Goal: Task Accomplishment & Management: Manage account settings

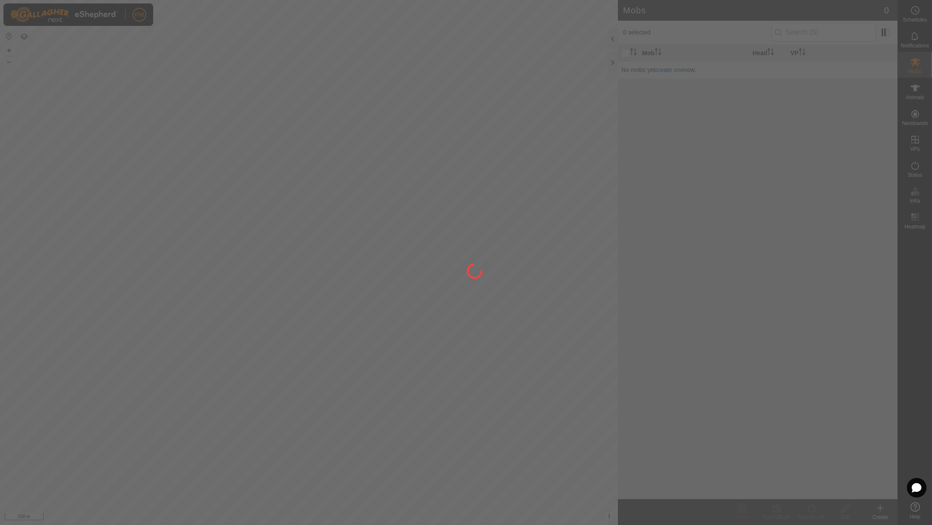
click at [9, 50] on div at bounding box center [466, 262] width 932 height 525
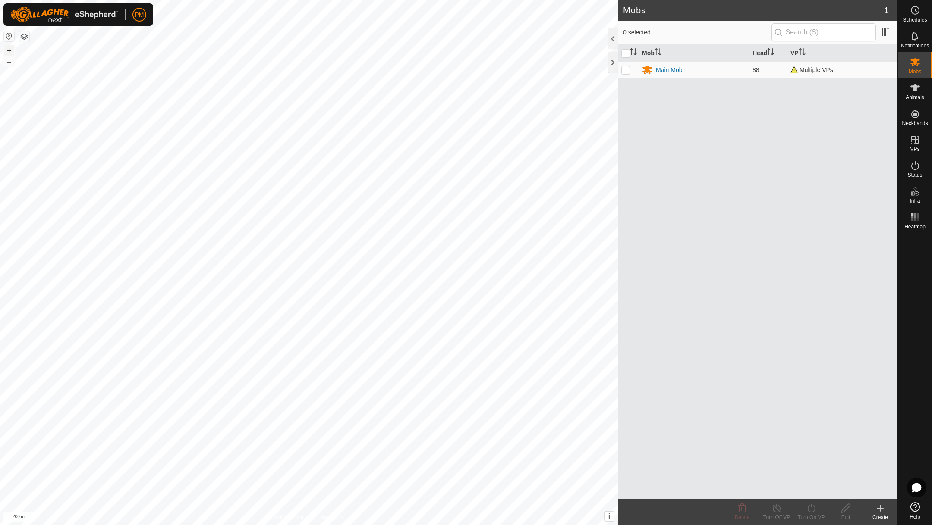
click at [11, 51] on button "+" at bounding box center [9, 50] width 10 height 10
click at [840, 136] on link "In Rotation" at bounding box center [860, 139] width 74 height 17
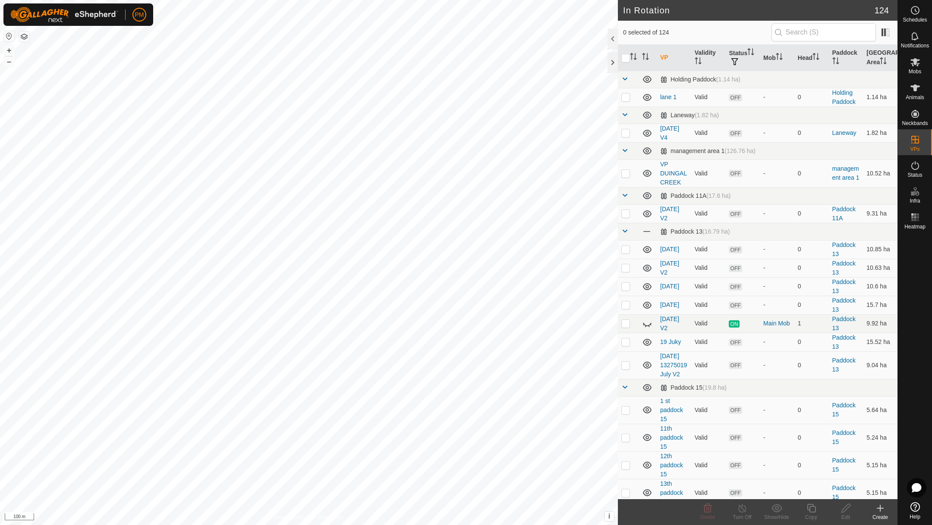
checkbox input "true"
click at [808, 504] on icon at bounding box center [811, 508] width 9 height 9
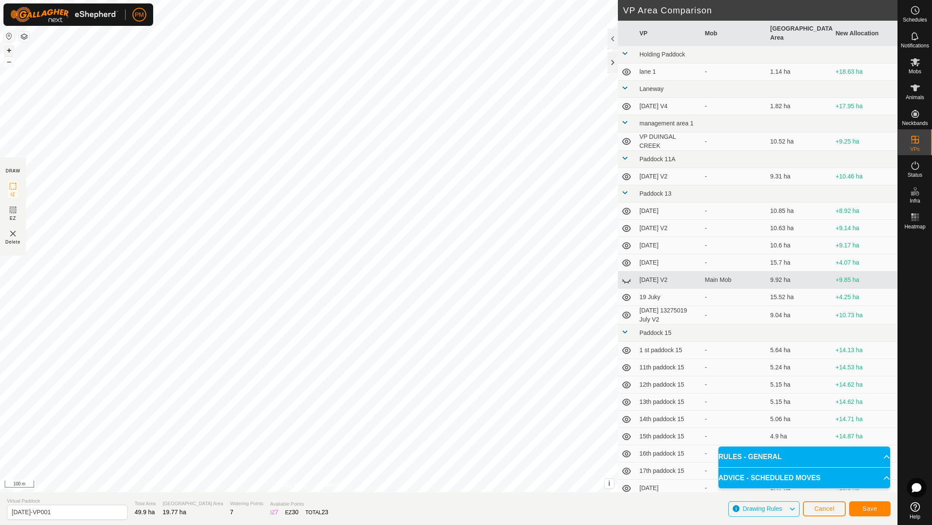
click at [9, 51] on button "+" at bounding box center [9, 50] width 10 height 10
drag, startPoint x: 74, startPoint y: 511, endPoint x: 0, endPoint y: 513, distance: 74.2
click at [0, 513] on section "Virtual Paddock 23 August 25-VP001 Total Area 49.7 ha Grazing Area 19.77 ha Wat…" at bounding box center [448, 509] width 897 height 33
type input "[DATE]"
click at [858, 508] on button "Save" at bounding box center [869, 509] width 41 height 15
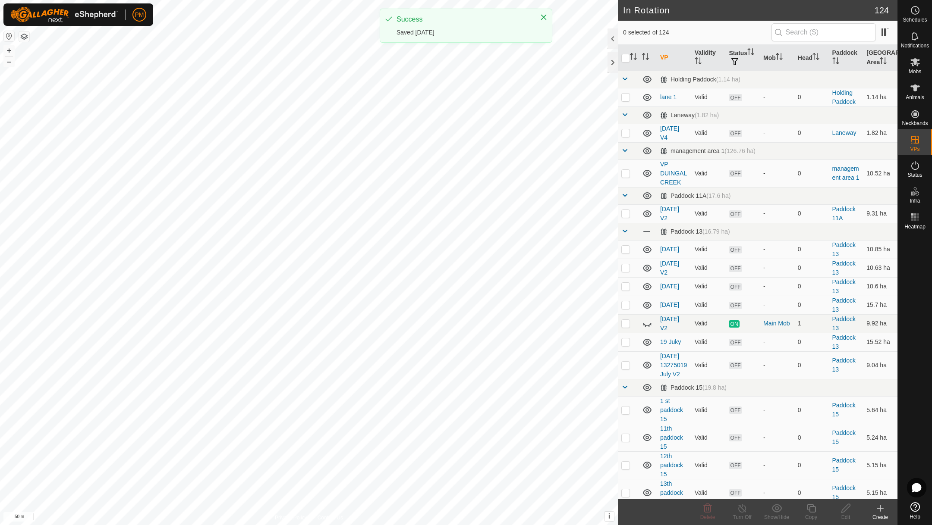
click at [915, 89] on icon at bounding box center [914, 88] width 9 height 7
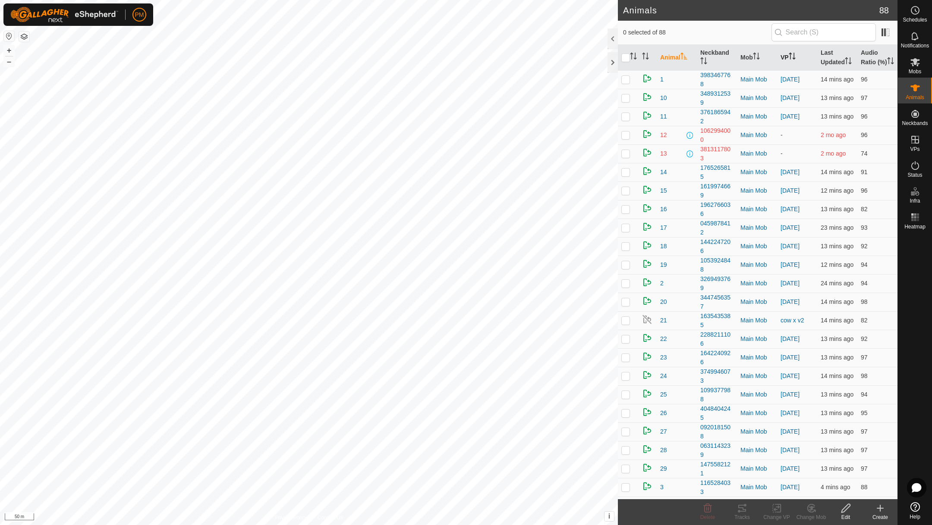
click at [787, 57] on th "VP" at bounding box center [797, 58] width 40 height 26
click at [623, 62] on input "checkbox" at bounding box center [625, 57] width 9 height 9
checkbox input "true"
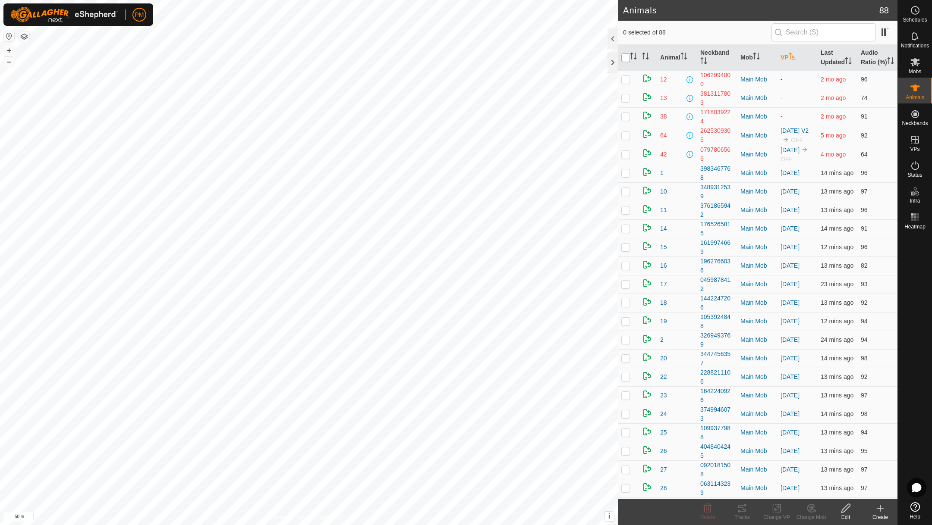
checkbox input "true"
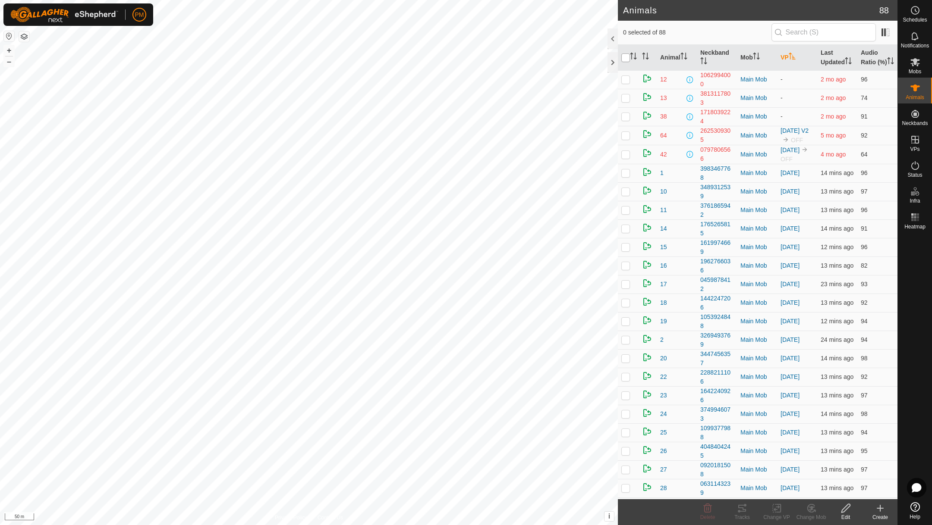
checkbox input "true"
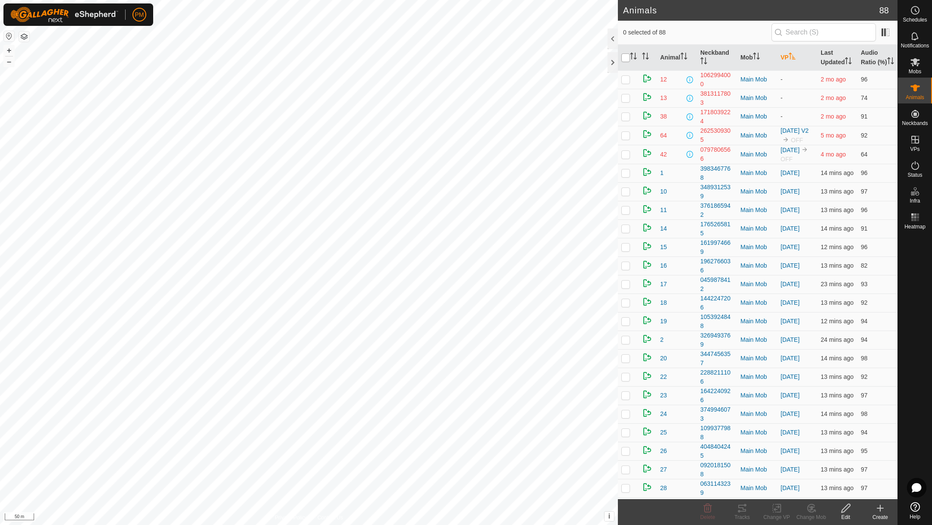
checkbox input "true"
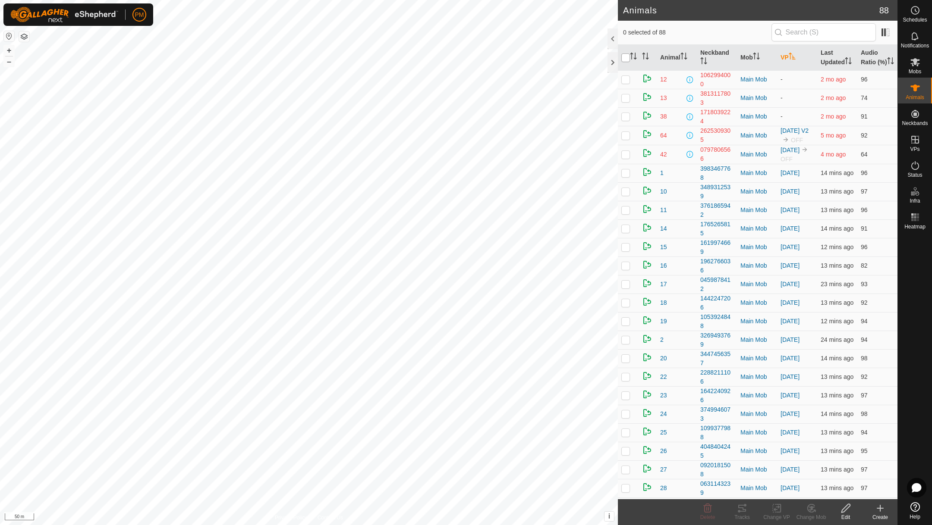
checkbox input "true"
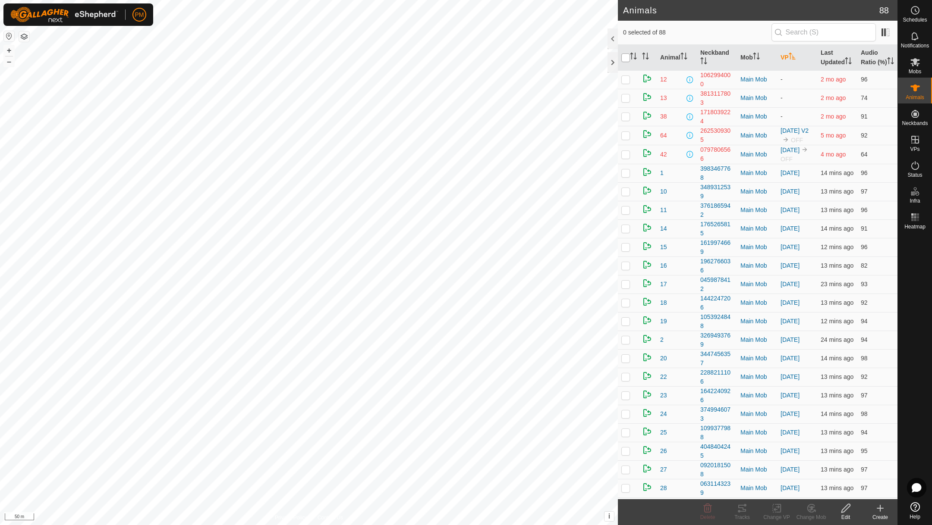
checkbox input "true"
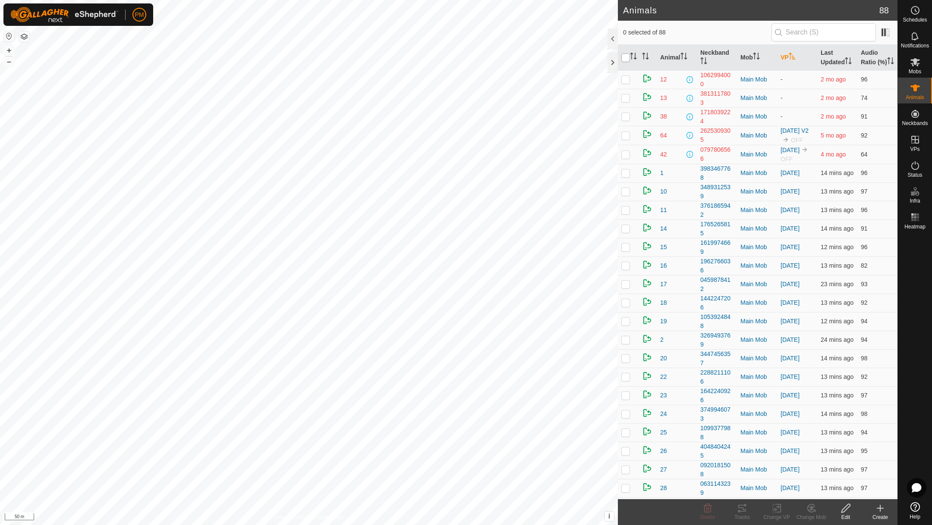
checkbox input "true"
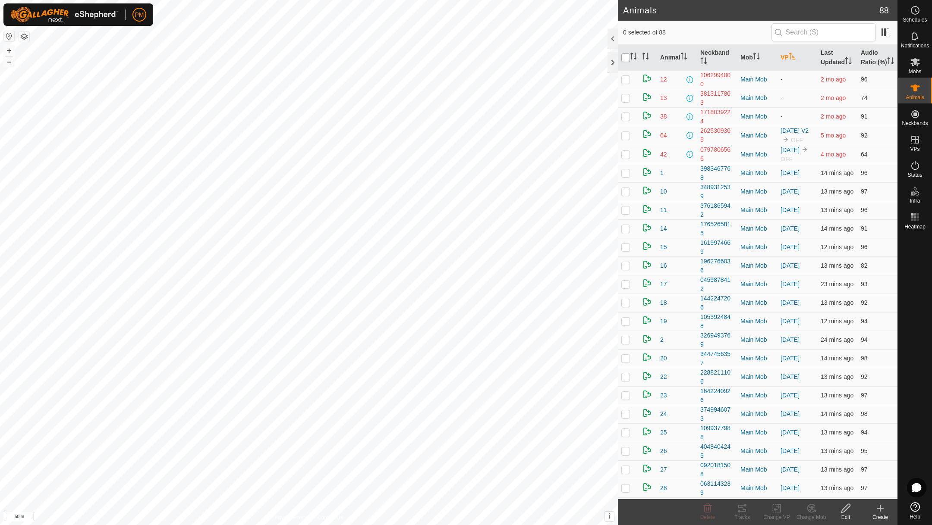
checkbox input "true"
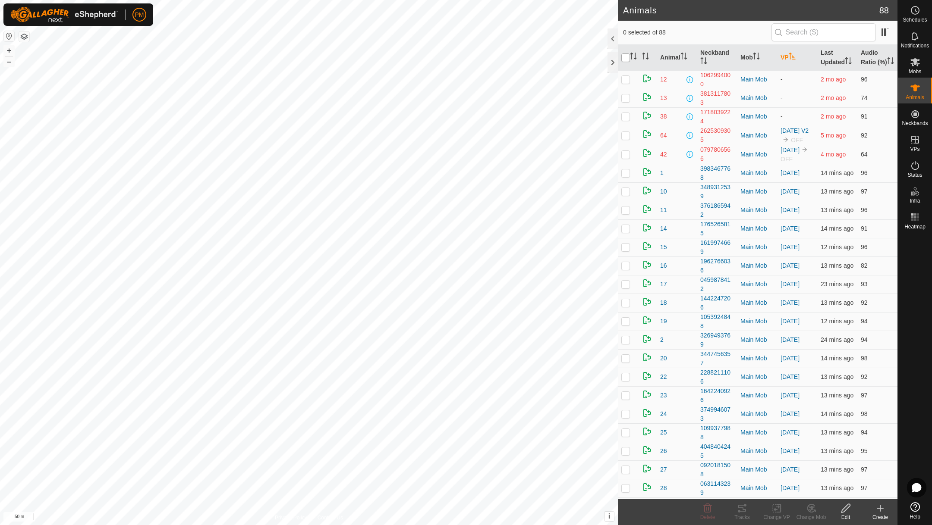
checkbox input "true"
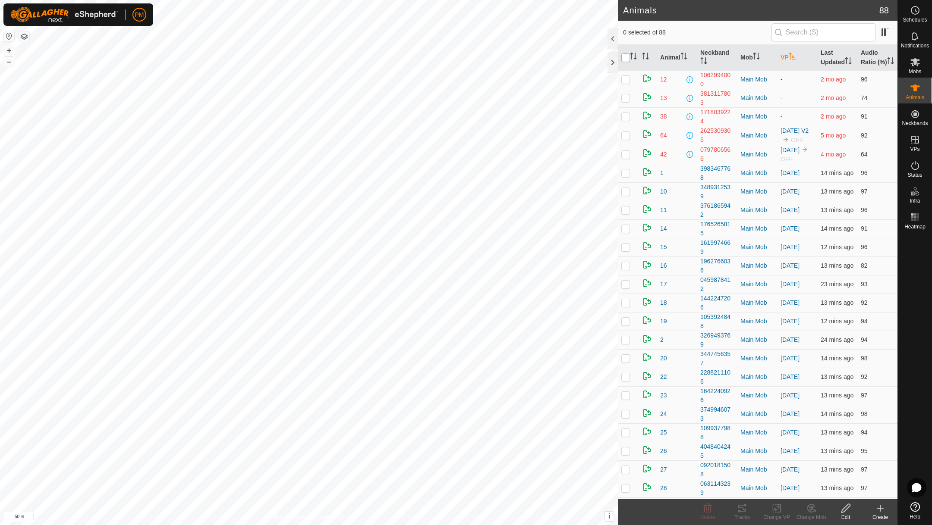
checkbox input "true"
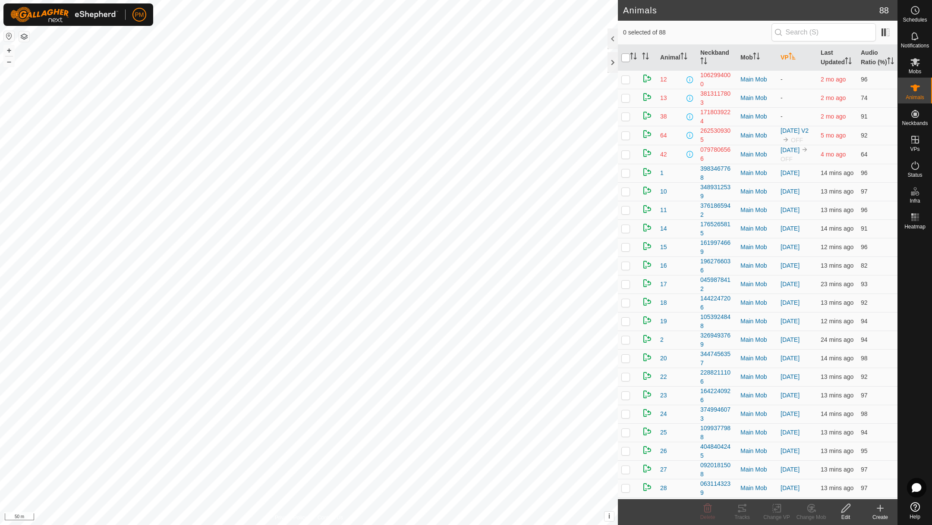
checkbox input "true"
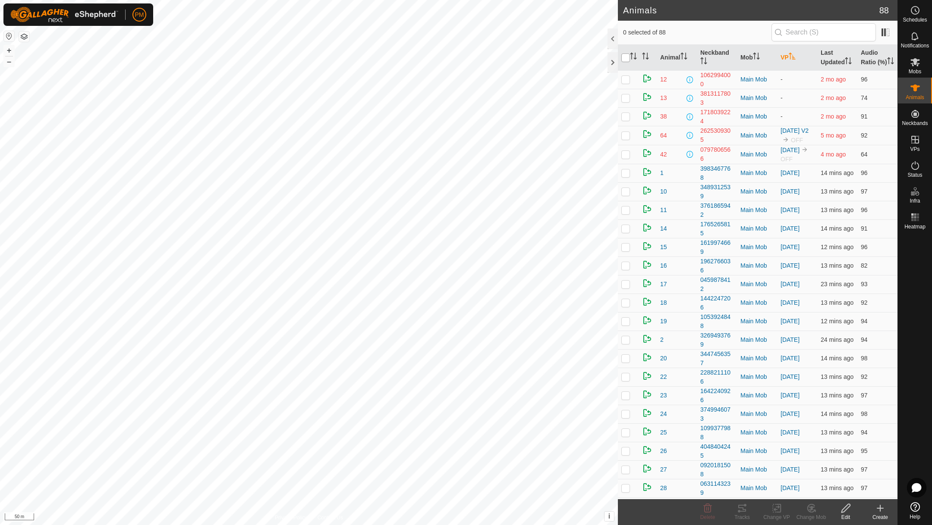
checkbox input "true"
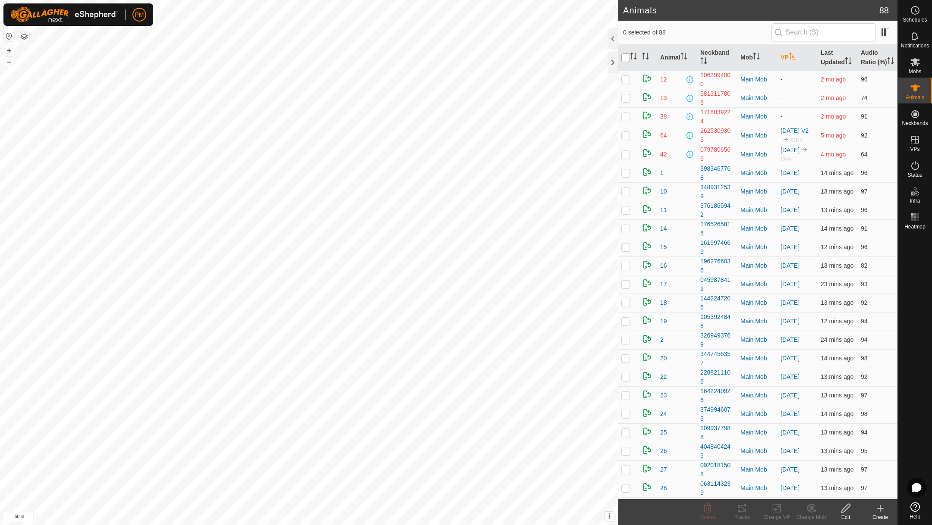
checkbox input "true"
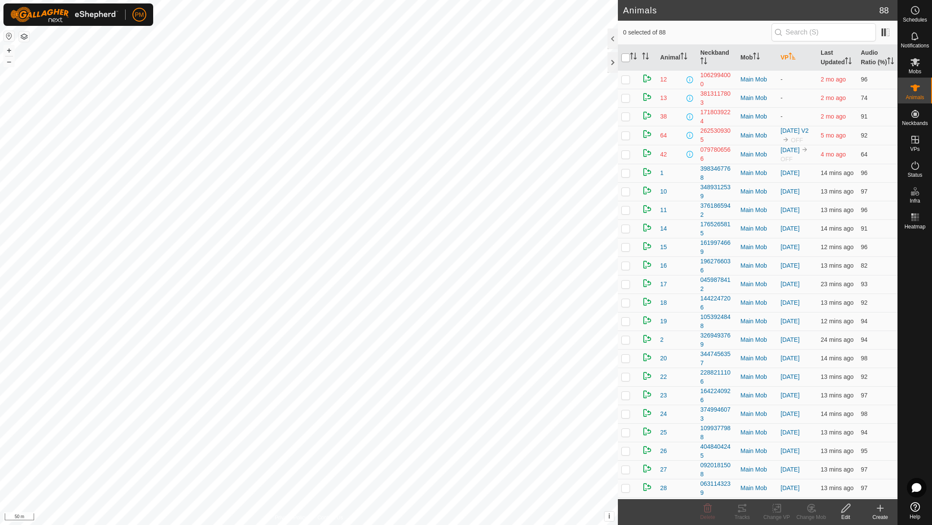
checkbox input "true"
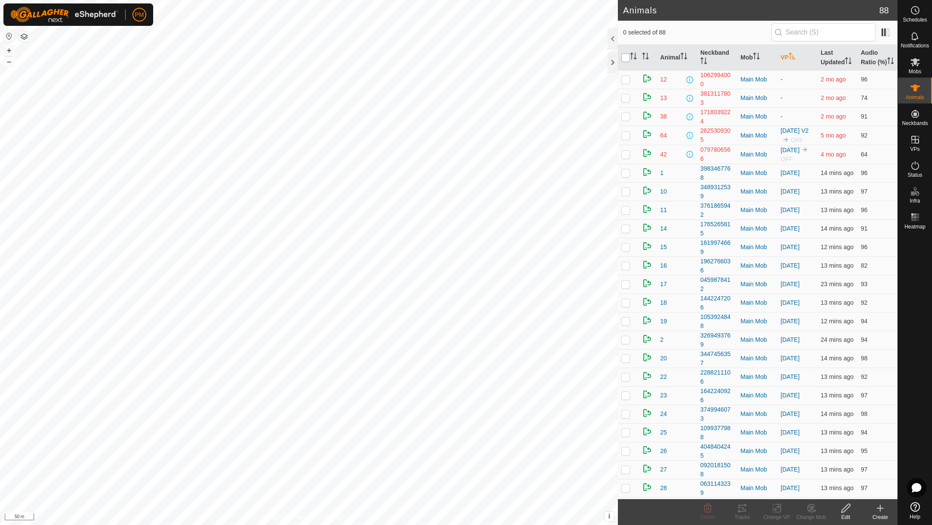
checkbox input "true"
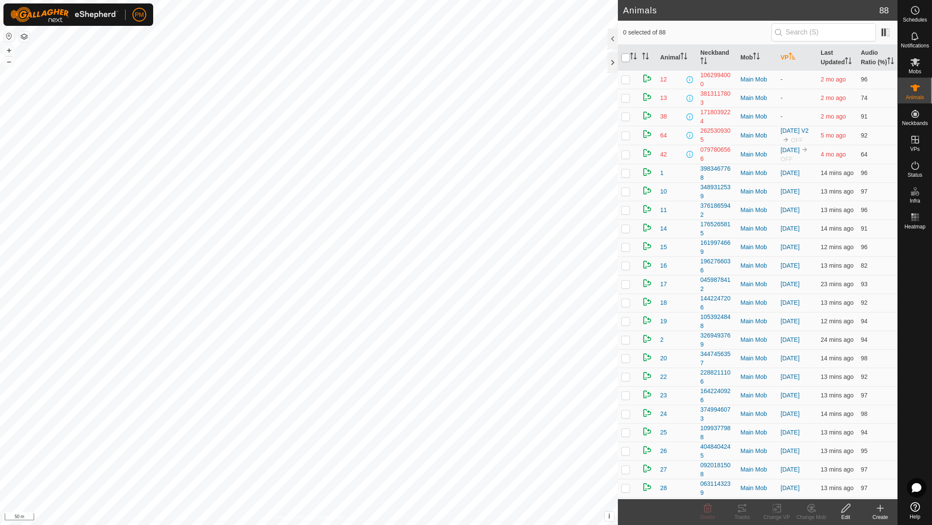
checkbox input "true"
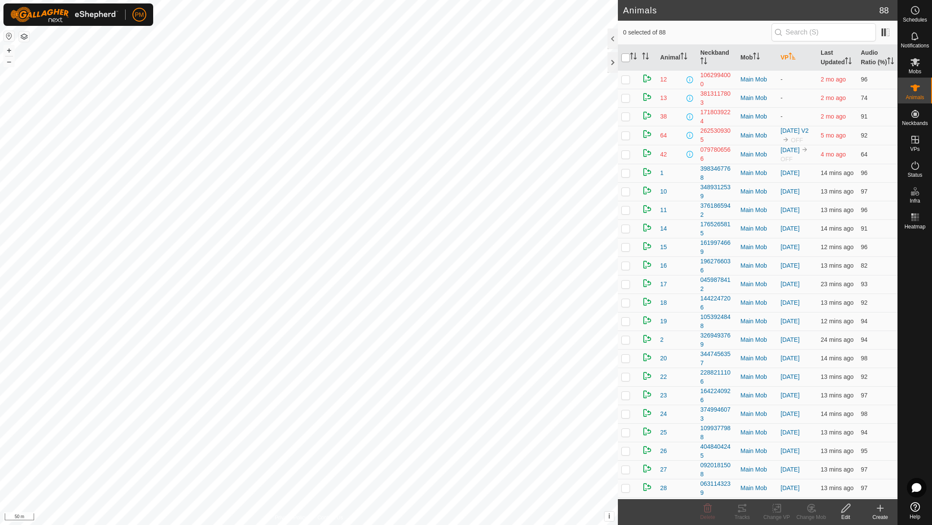
checkbox input "true"
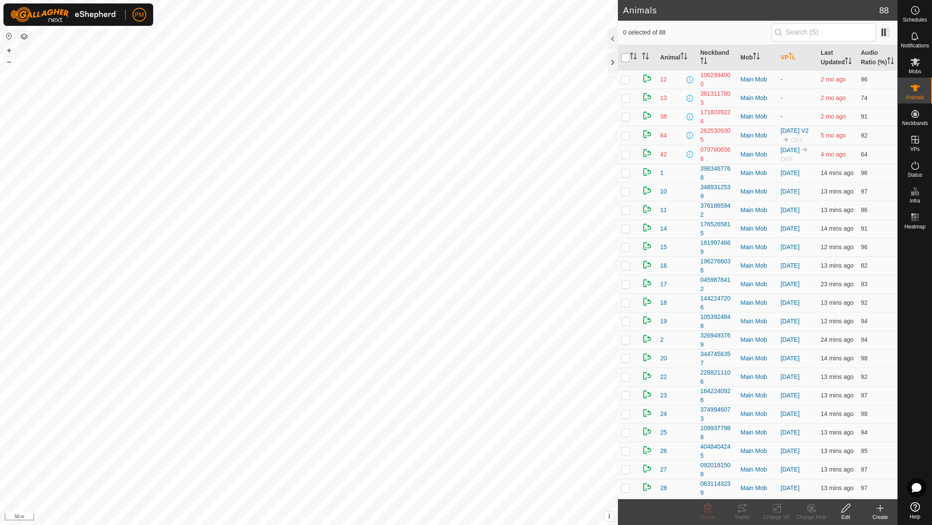
checkbox input "true"
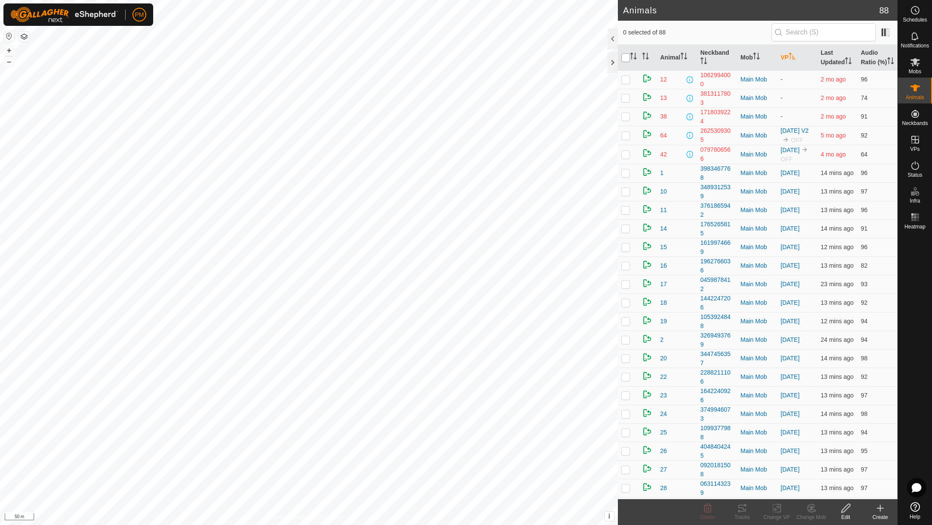
checkbox input "true"
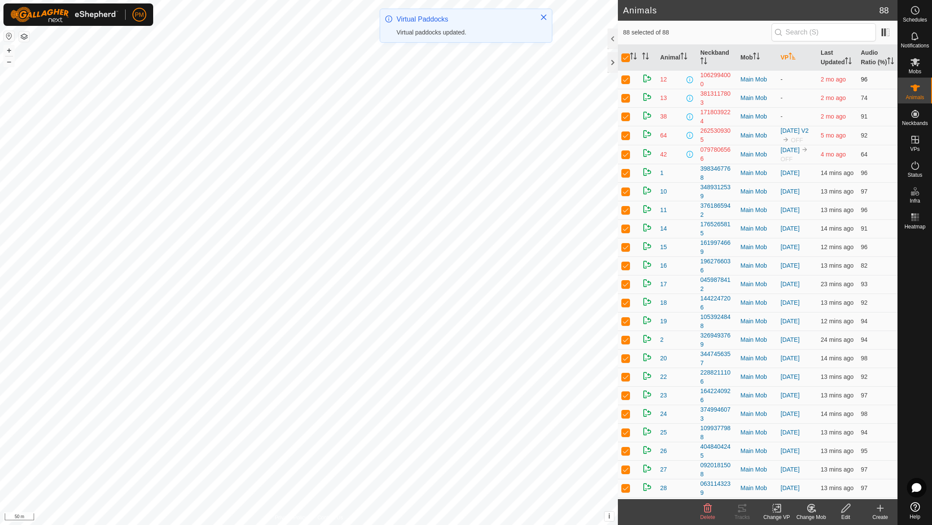
click at [626, 83] on p-checkbox at bounding box center [625, 79] width 9 height 7
checkbox input "false"
click at [626, 101] on p-checkbox at bounding box center [625, 97] width 9 height 7
checkbox input "false"
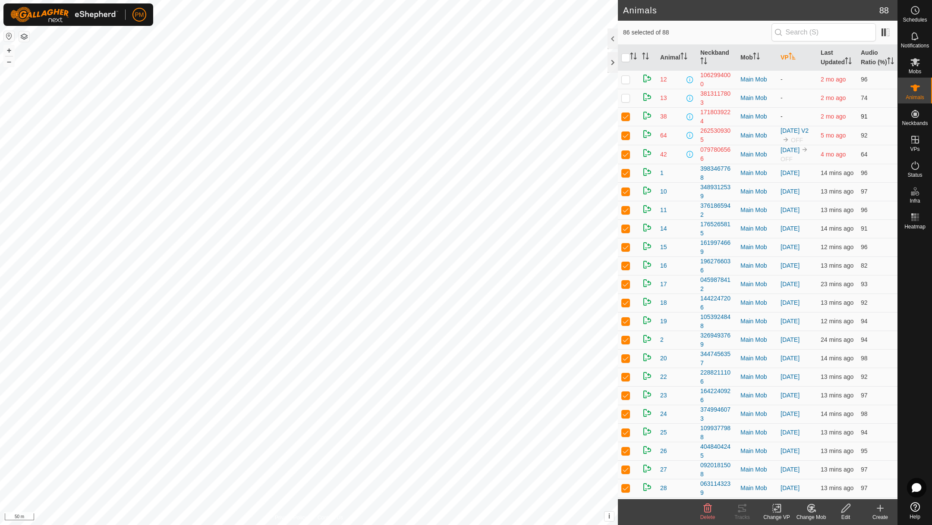
click at [625, 120] on p-checkbox at bounding box center [625, 116] width 9 height 7
checkbox input "false"
click at [625, 139] on p-checkbox at bounding box center [625, 135] width 9 height 7
checkbox input "false"
click at [622, 158] on p-checkbox at bounding box center [625, 154] width 9 height 7
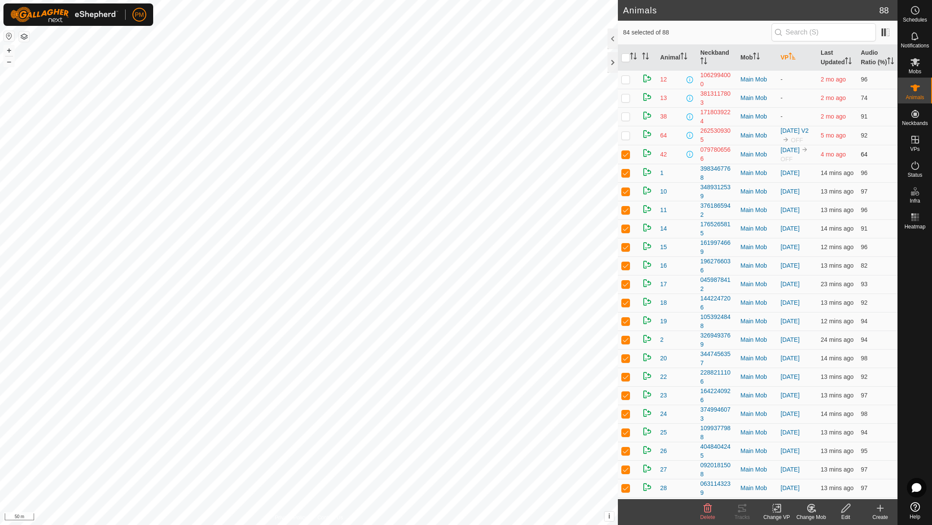
checkbox input "false"
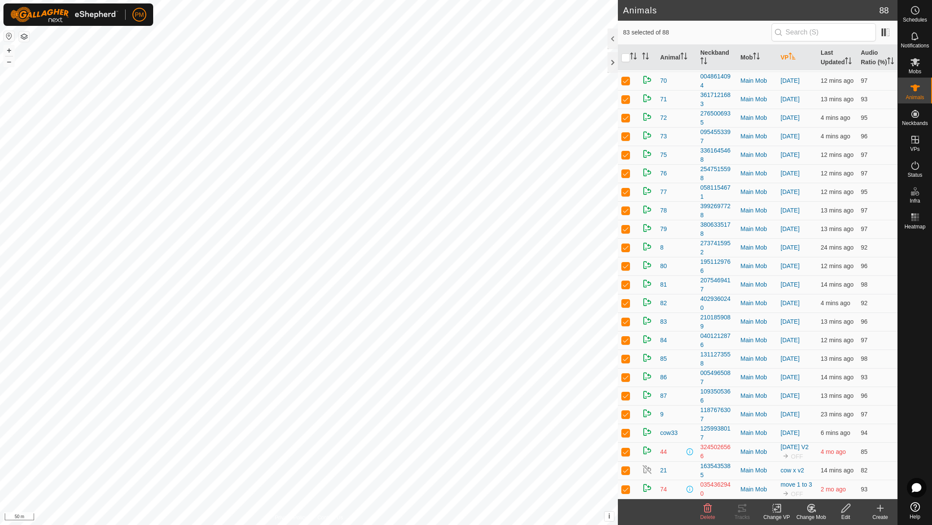
scroll to position [1243, 0]
click at [628, 486] on p-checkbox at bounding box center [625, 489] width 9 height 7
checkbox input "false"
click at [626, 467] on p-checkbox at bounding box center [625, 470] width 9 height 7
checkbox input "false"
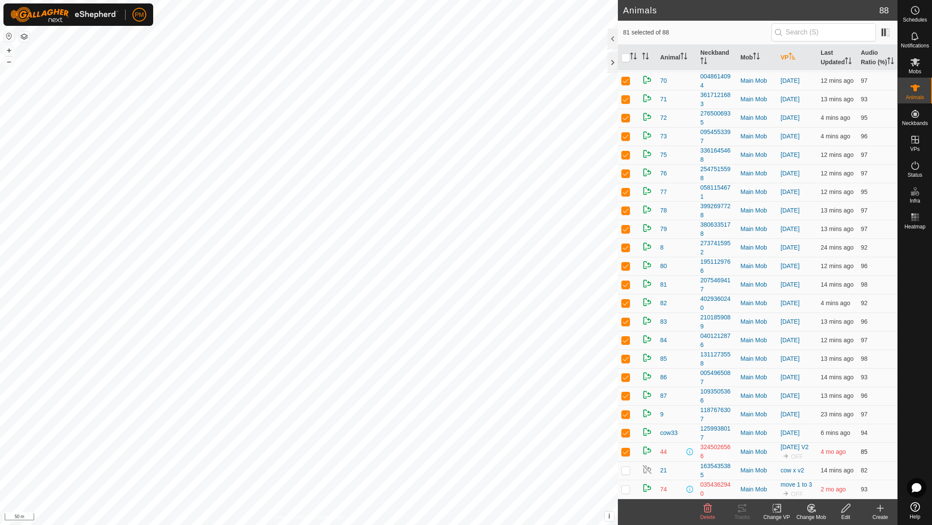
click at [625, 450] on p-checkbox at bounding box center [625, 452] width 9 height 7
checkbox input "false"
click at [774, 507] on icon at bounding box center [776, 508] width 11 height 10
click at [781, 466] on link "Choose VP..." at bounding box center [802, 470] width 85 height 17
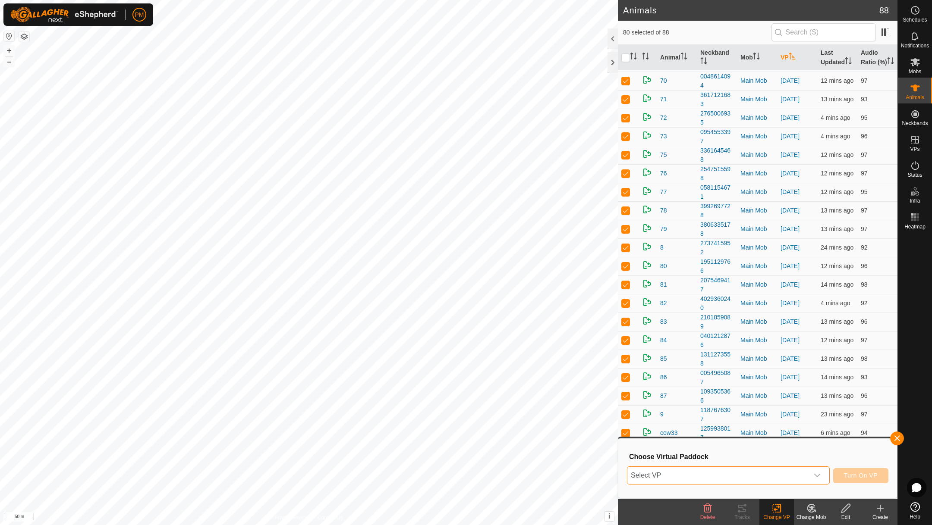
click at [717, 473] on span "Select VP" at bounding box center [717, 475] width 181 height 17
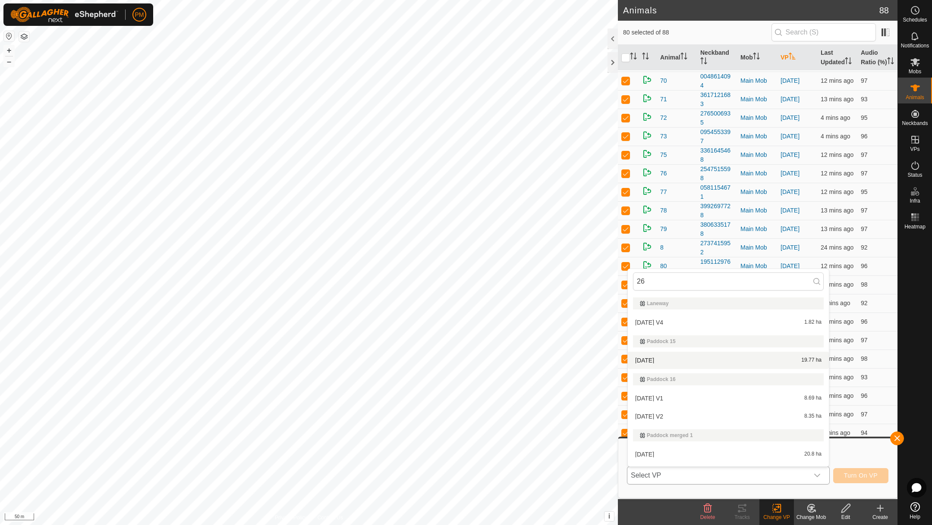
type input "26"
click at [664, 358] on li "26 August 25 19.77 ha" at bounding box center [728, 360] width 201 height 17
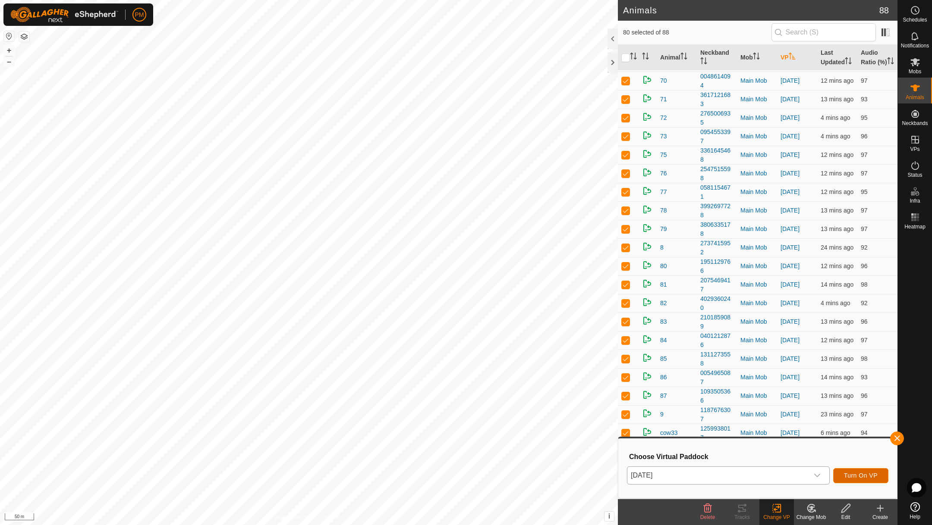
click at [864, 472] on span "Turn On VP" at bounding box center [861, 475] width 34 height 7
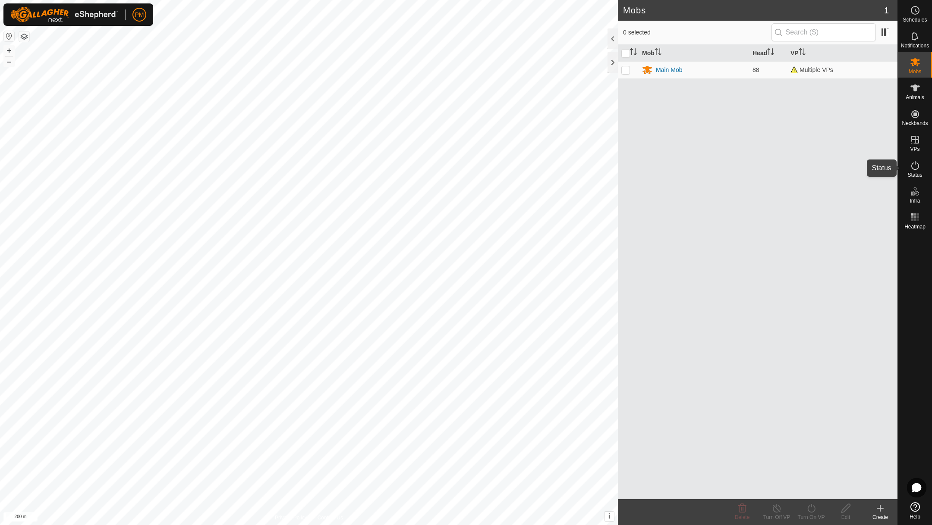
click at [913, 165] on icon at bounding box center [915, 165] width 10 height 10
click at [912, 167] on icon at bounding box center [915, 165] width 10 height 10
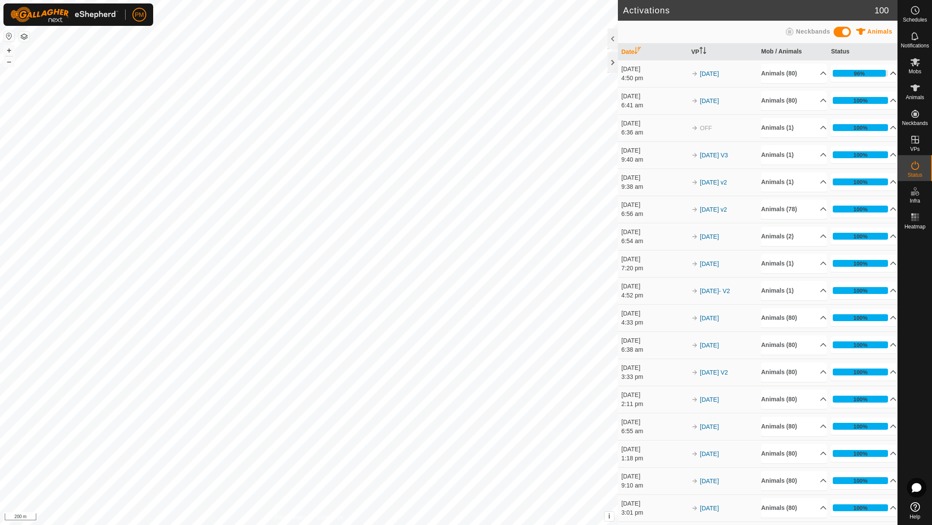
click at [887, 72] on p-accordion-header "96%" at bounding box center [864, 73] width 66 height 17
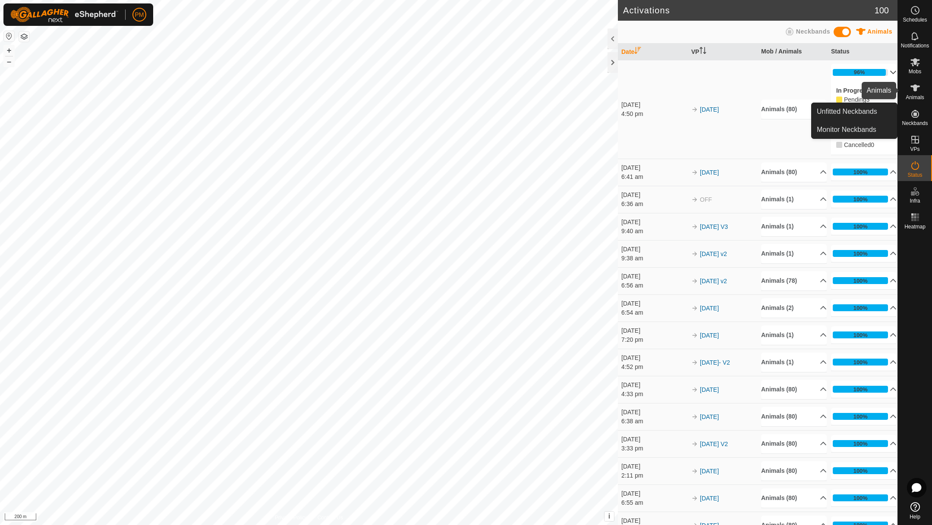
click at [914, 93] on icon at bounding box center [915, 88] width 10 height 10
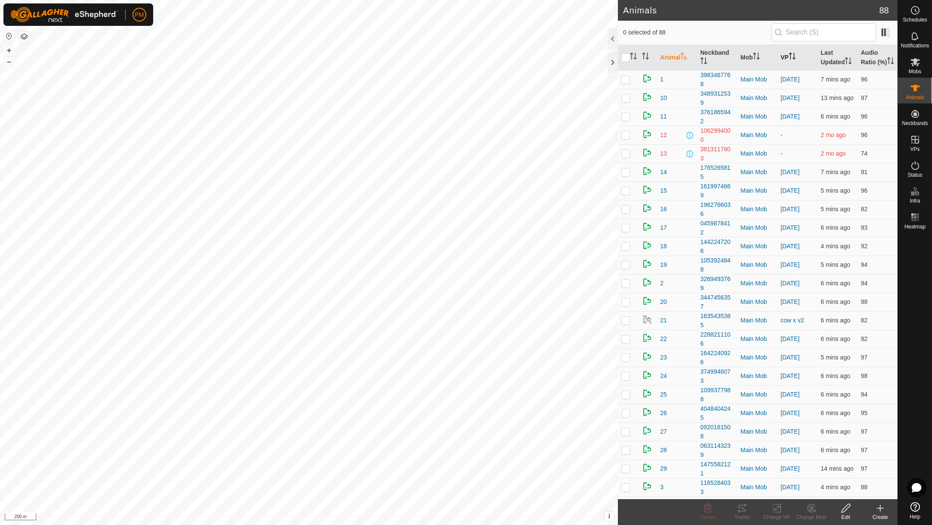
click at [785, 60] on th "VP" at bounding box center [797, 58] width 40 height 26
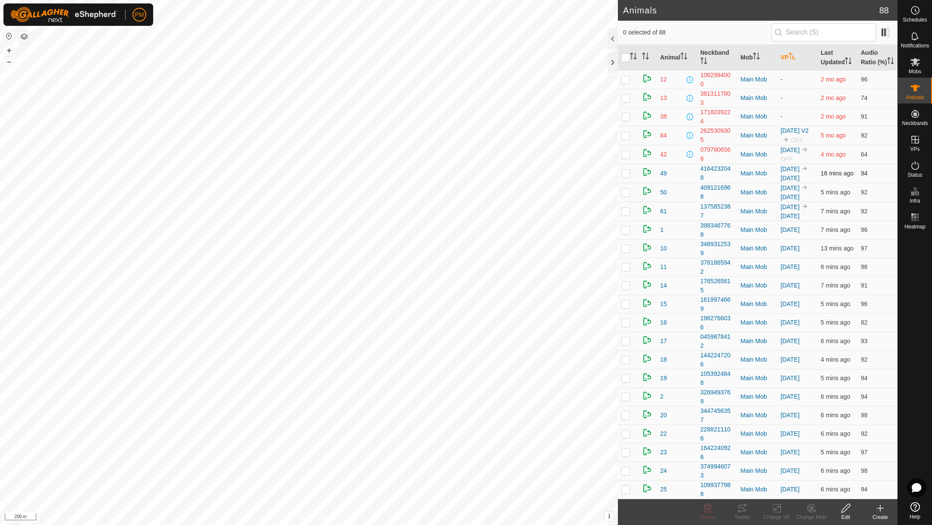
click at [625, 177] on p-checkbox at bounding box center [625, 173] width 9 height 7
checkbox input "false"
click at [663, 178] on span "49" at bounding box center [663, 173] width 7 height 9
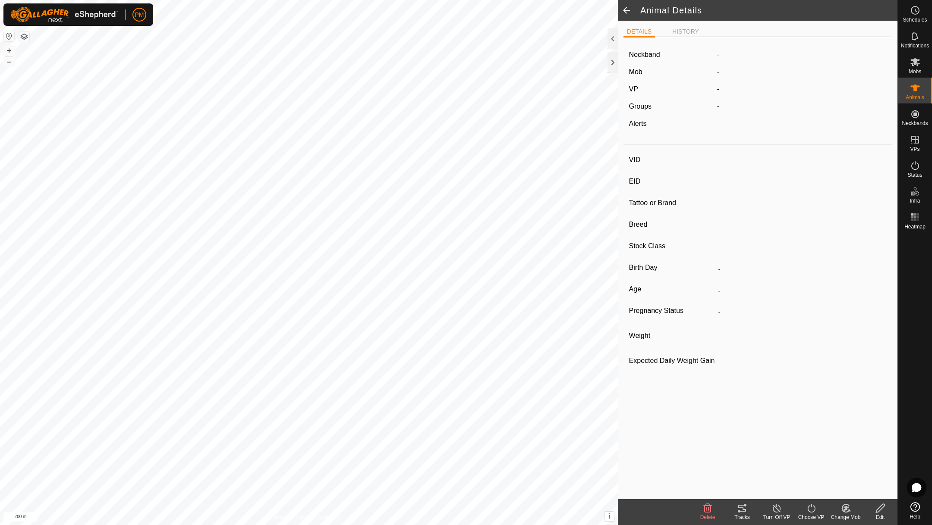
type input "49"
type input "-"
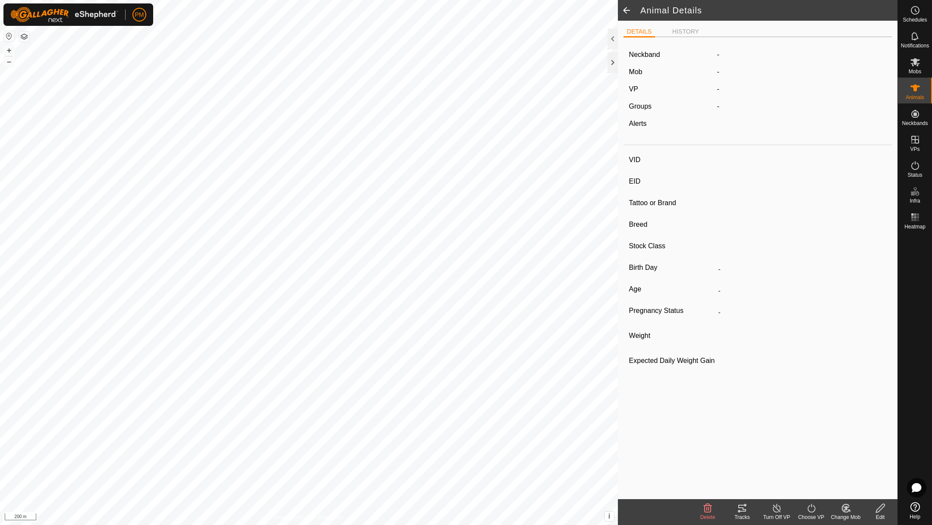
type input "0 kg"
type input "-"
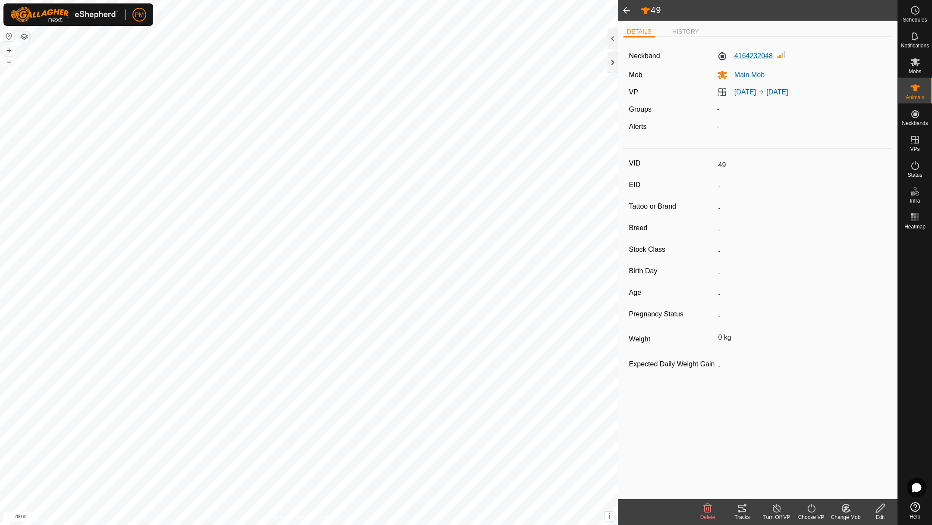
click at [742, 55] on label "4164232048" at bounding box center [745, 56] width 56 height 10
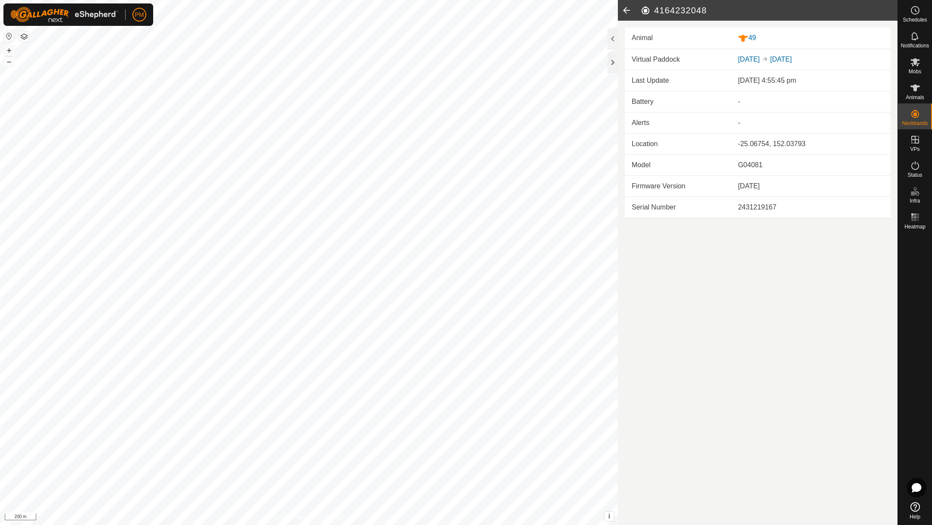
click at [623, 7] on icon at bounding box center [626, 10] width 17 height 21
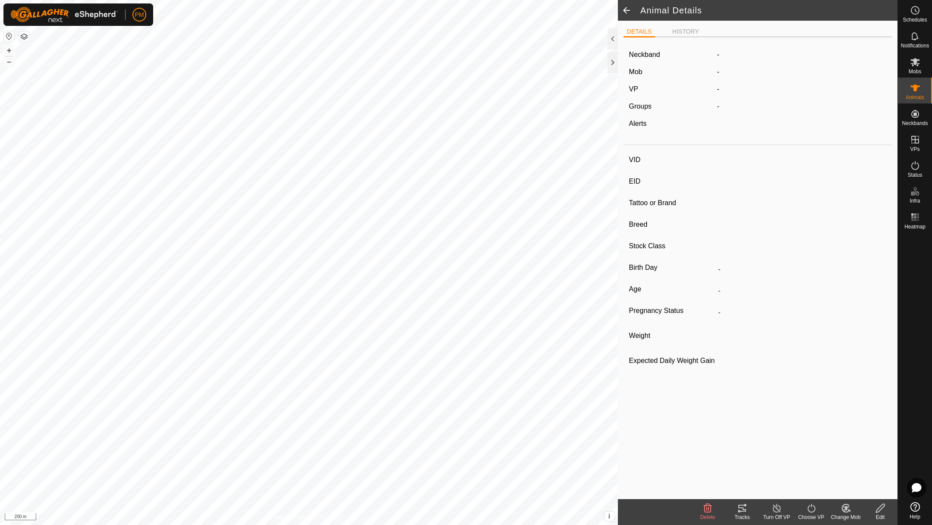
type input "49"
type input "-"
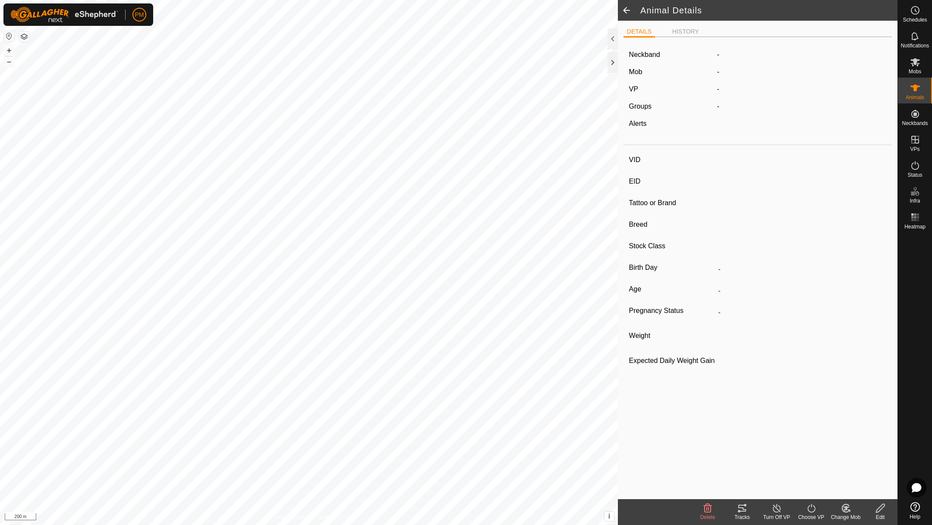
type input "0 kg"
type input "-"
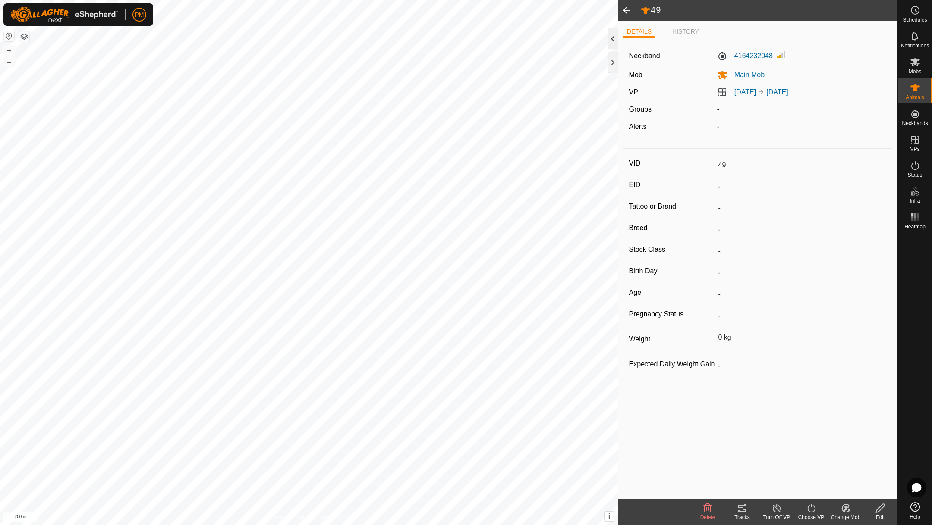
click at [613, 35] on div at bounding box center [612, 38] width 10 height 21
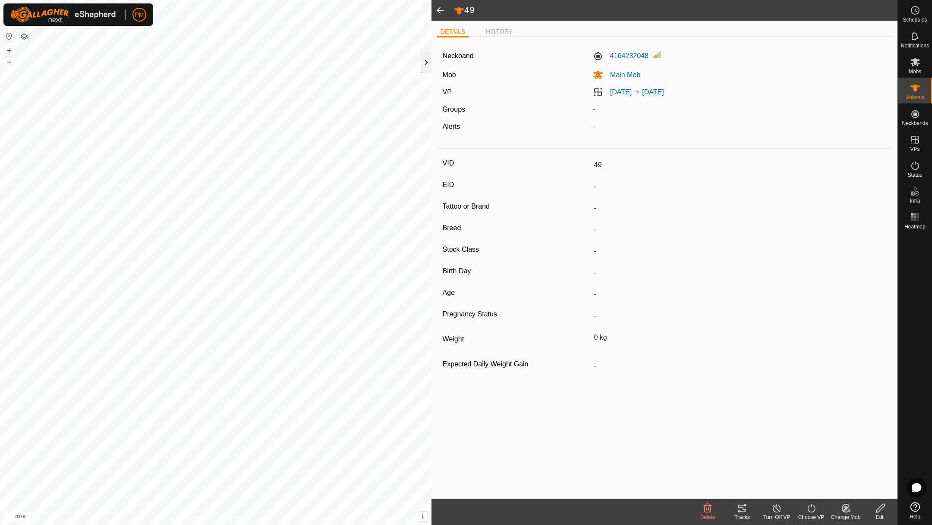
click at [424, 57] on div at bounding box center [426, 62] width 10 height 21
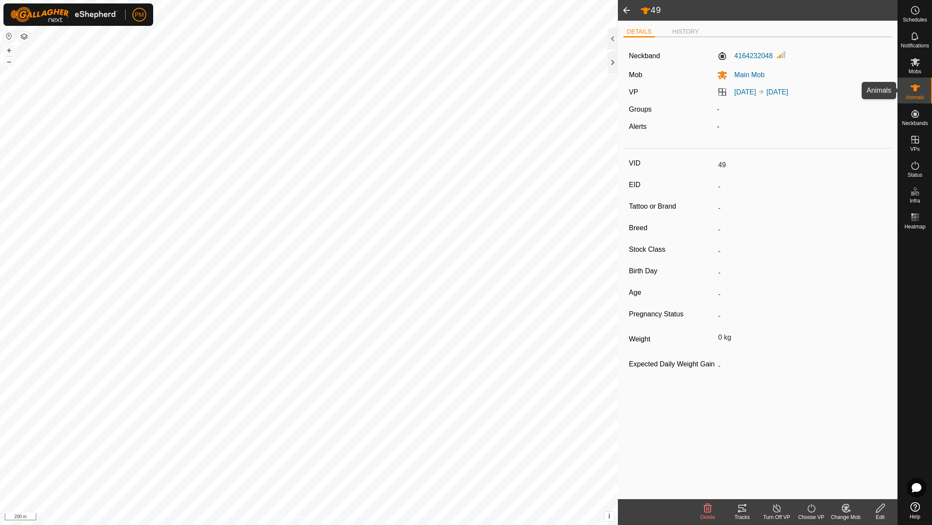
click at [917, 84] on icon at bounding box center [915, 88] width 10 height 10
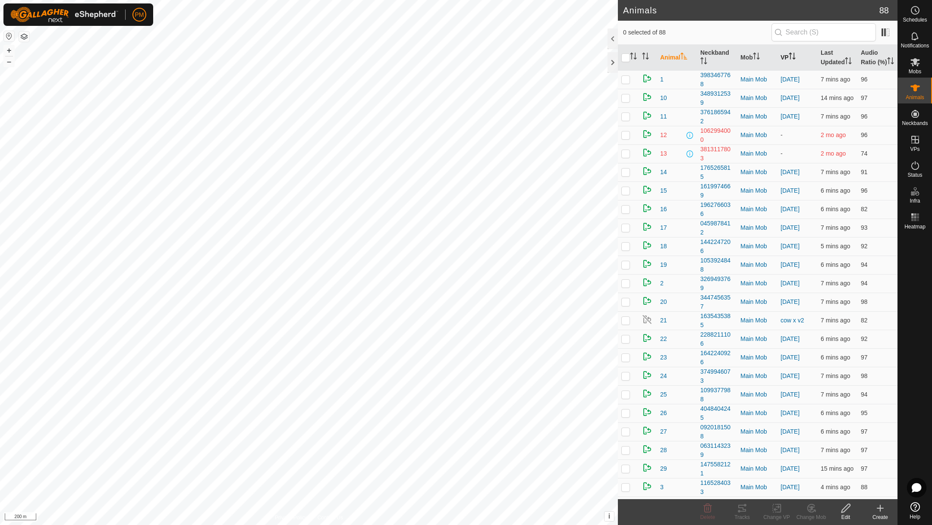
click at [785, 57] on th "VP" at bounding box center [797, 58] width 40 height 26
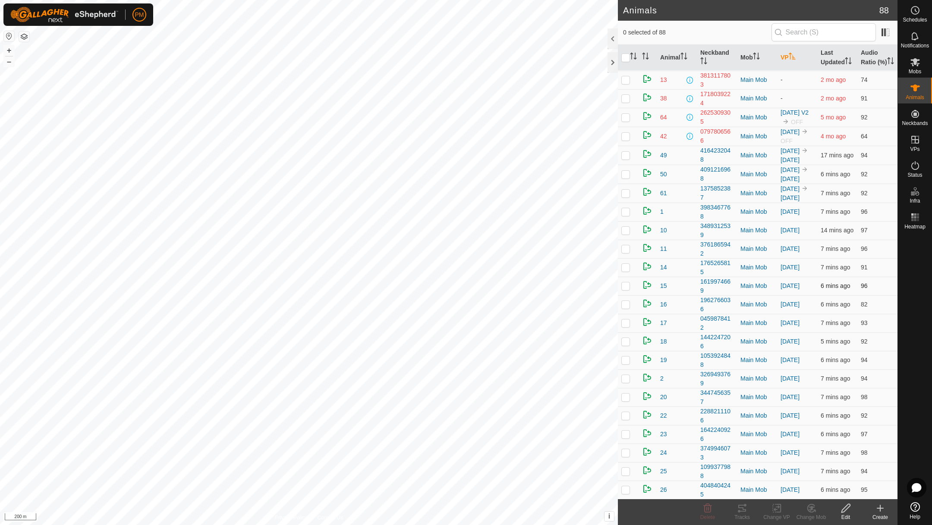
scroll to position [19, 0]
